Goal: Task Accomplishment & Management: Understand process/instructions

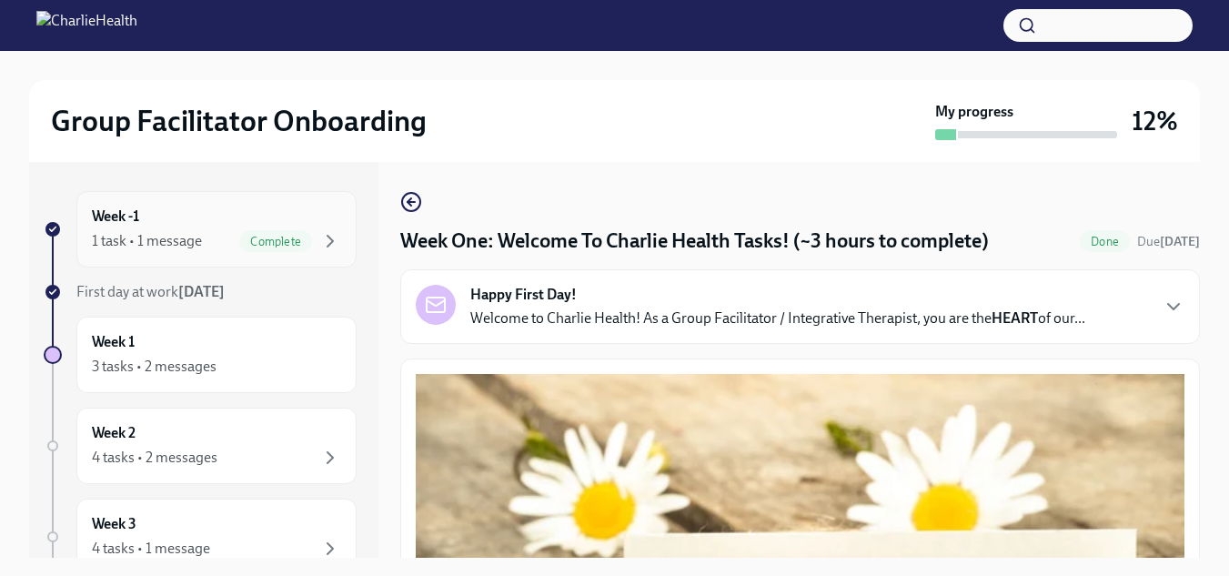
click at [175, 230] on div "1 task • 1 message Complete" at bounding box center [216, 241] width 249 height 22
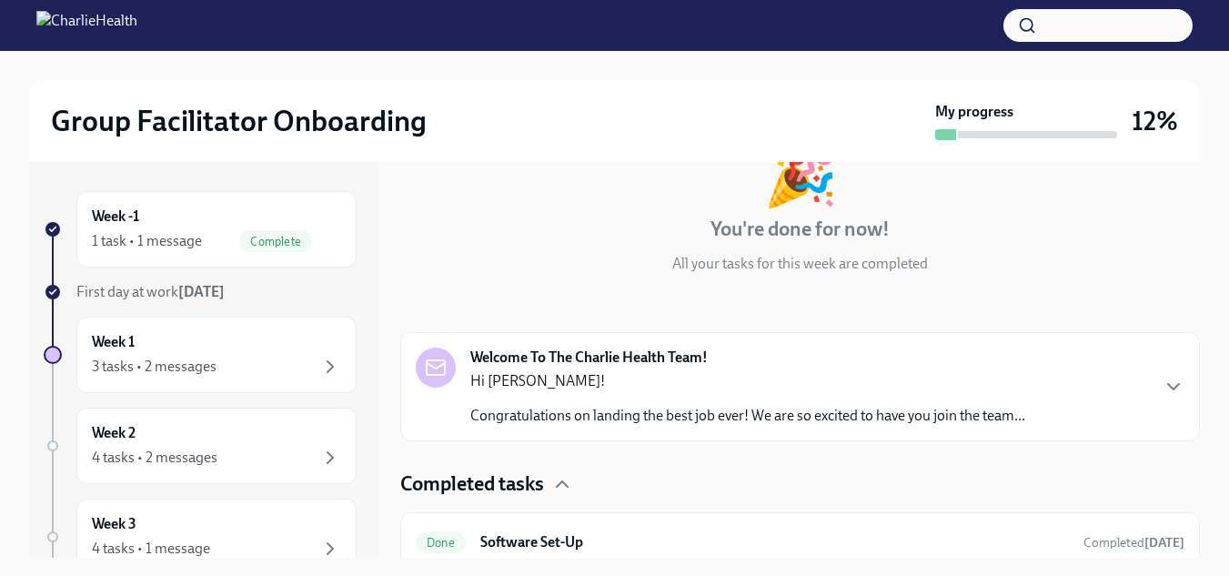
scroll to position [145, 0]
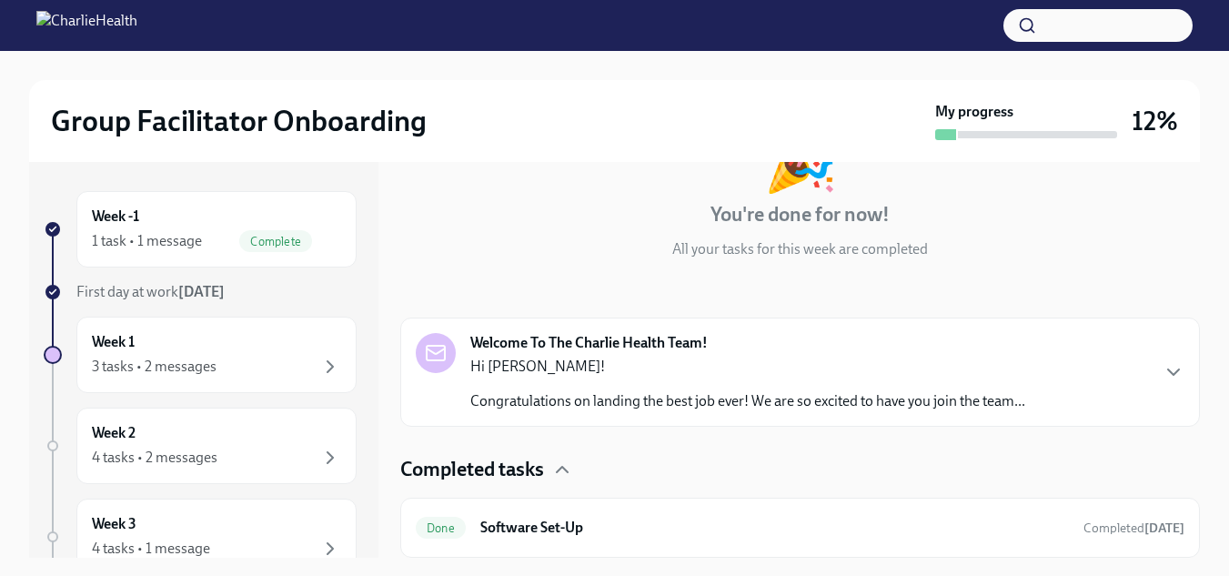
click at [196, 291] on strong "[DATE]" at bounding box center [201, 291] width 46 height 17
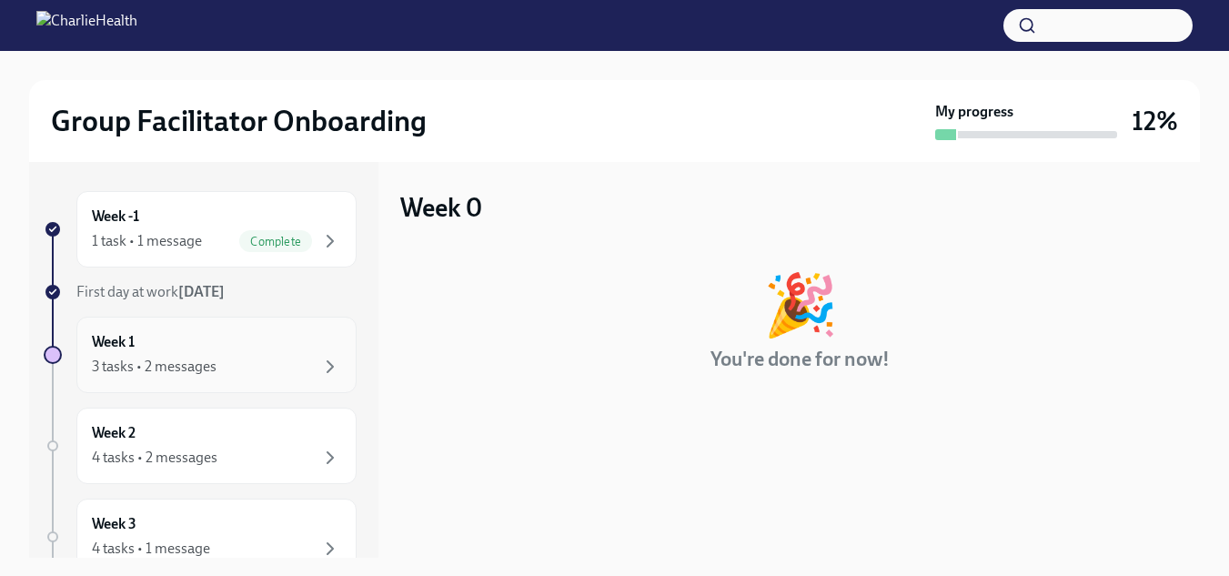
click at [186, 363] on div "3 tasks • 2 messages" at bounding box center [154, 367] width 125 height 20
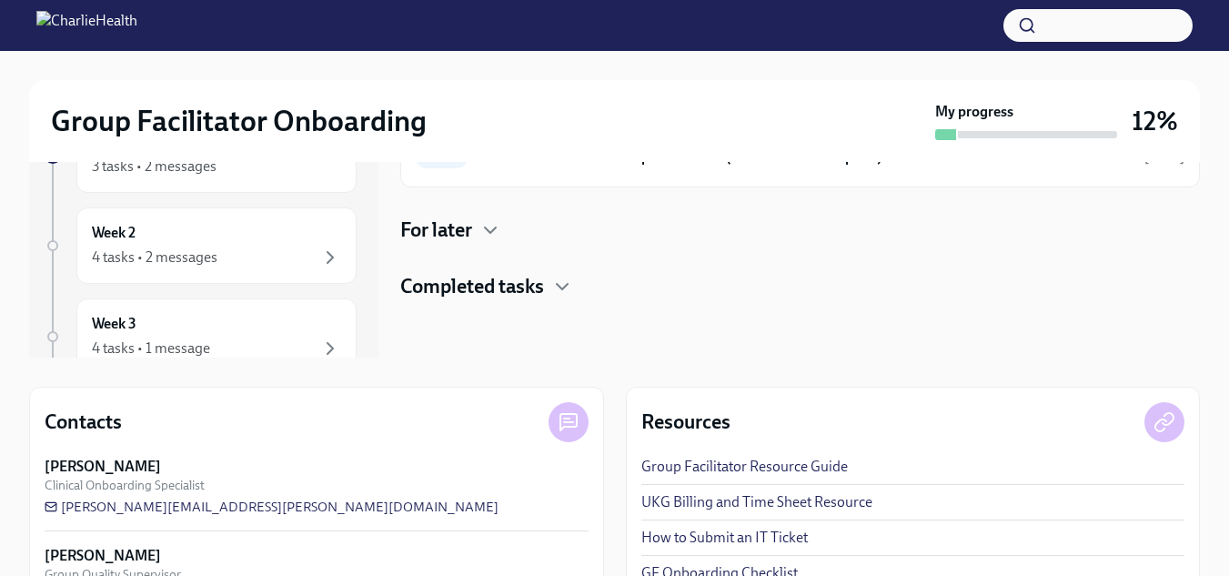
scroll to position [184, 0]
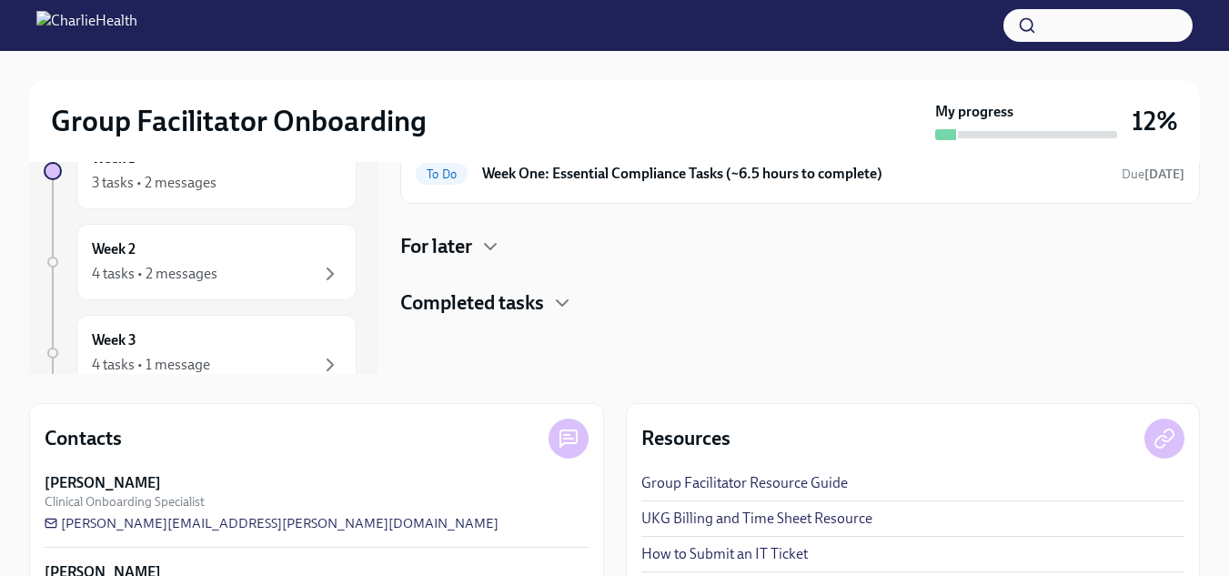
click at [466, 249] on h4 "For later" at bounding box center [436, 246] width 72 height 27
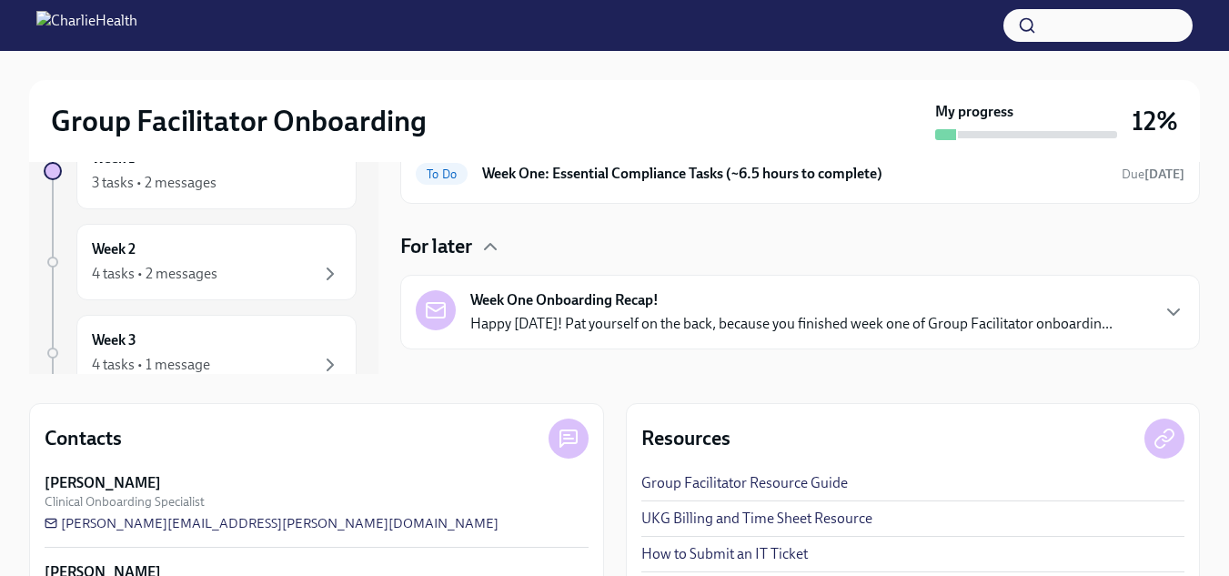
click at [522, 317] on p "Happy [DATE]! Pat yourself on the back, because you finished week one of Group …" at bounding box center [791, 324] width 642 height 20
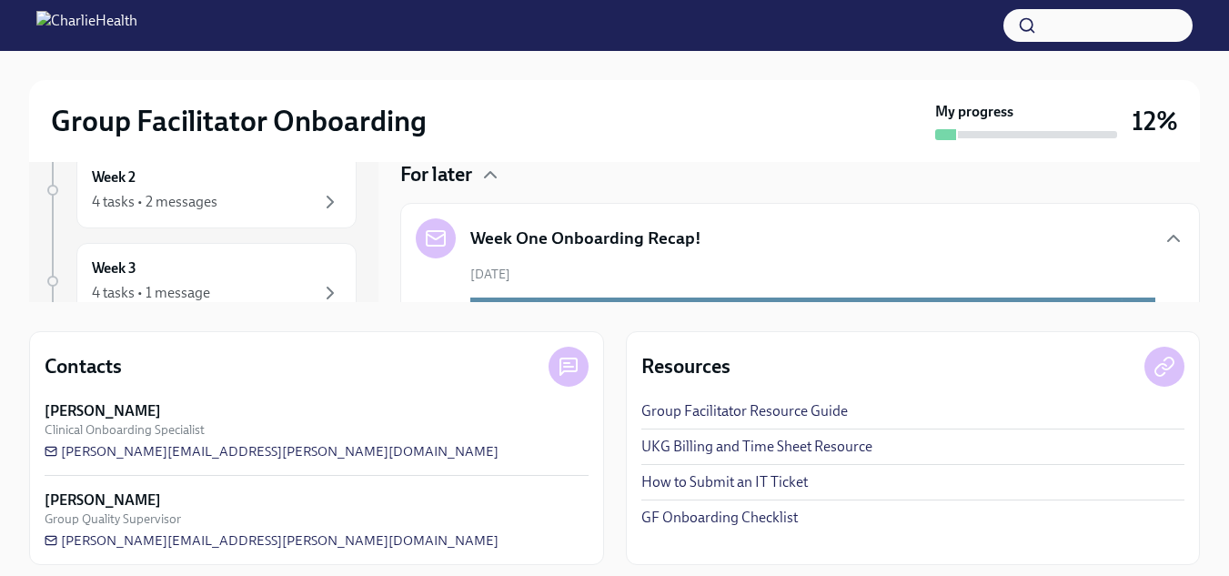
scroll to position [267, 0]
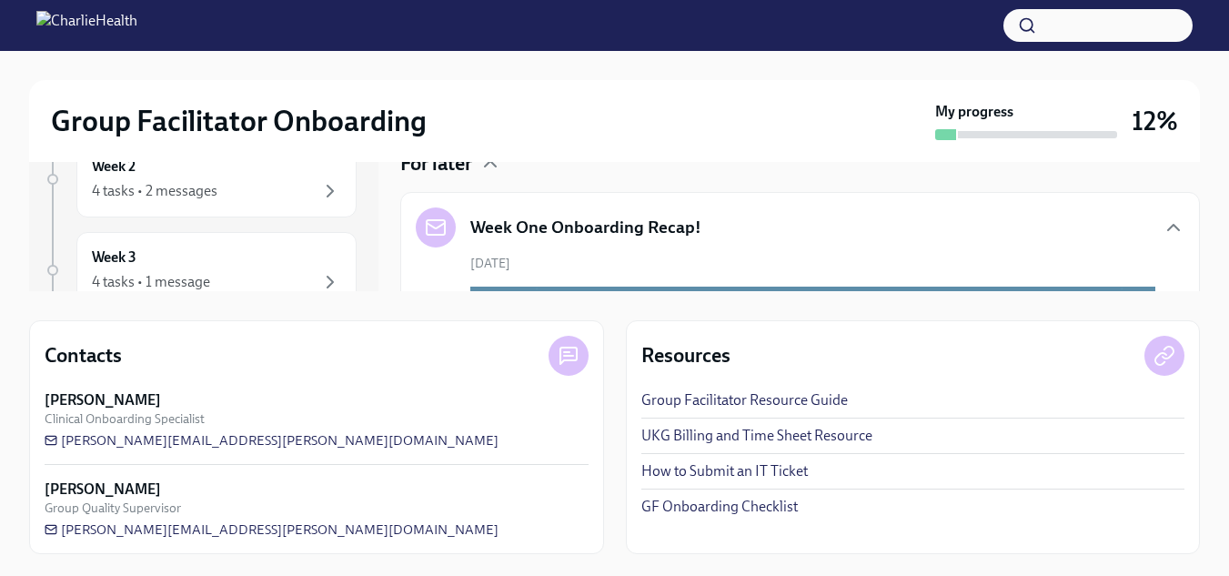
click at [710, 508] on link "GF Onboarding Checklist" at bounding box center [719, 507] width 156 height 20
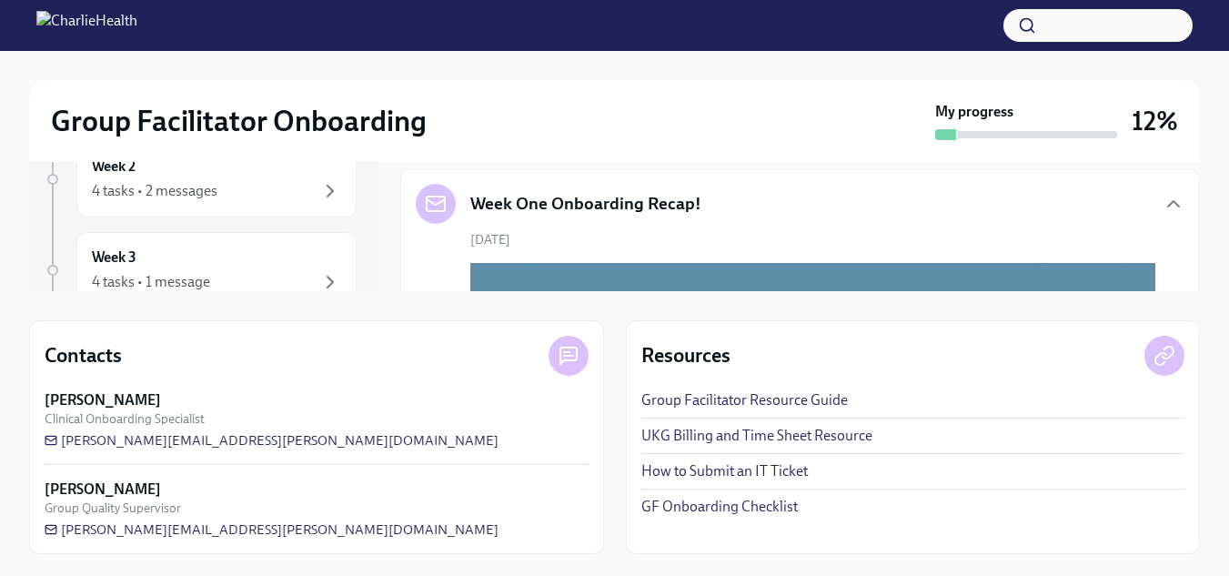
scroll to position [36, 0]
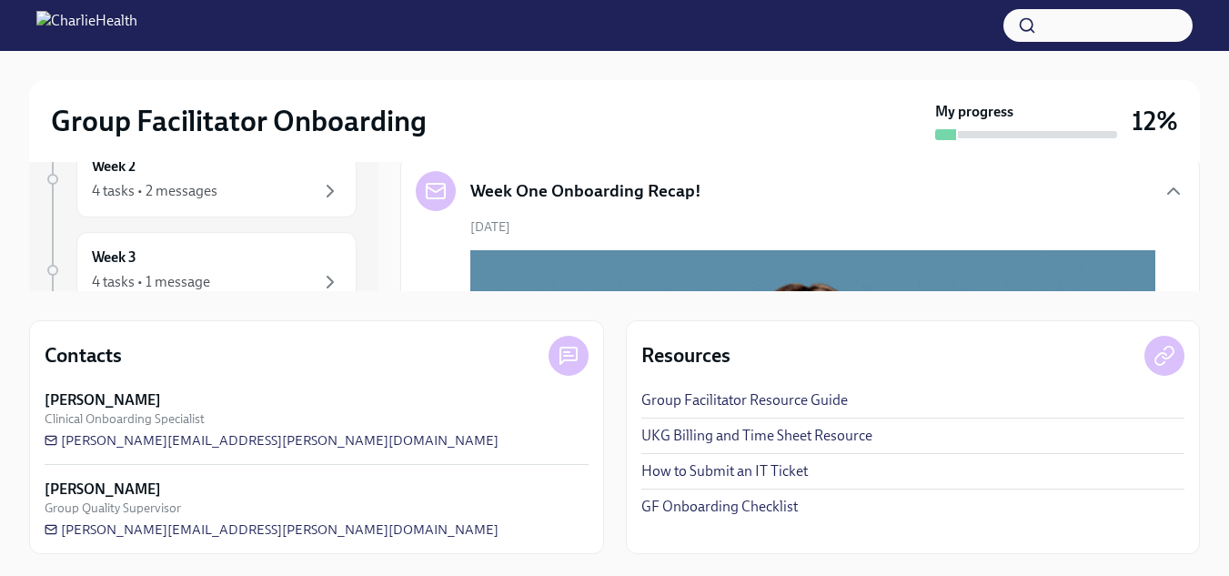
click at [503, 390] on div "[PERSON_NAME] Clinical Onboarding Specialist" at bounding box center [317, 408] width 544 height 37
click at [750, 443] on link "UKG Billing and Time Sheet Resource" at bounding box center [756, 436] width 231 height 20
